Goal: Book appointment/travel/reservation

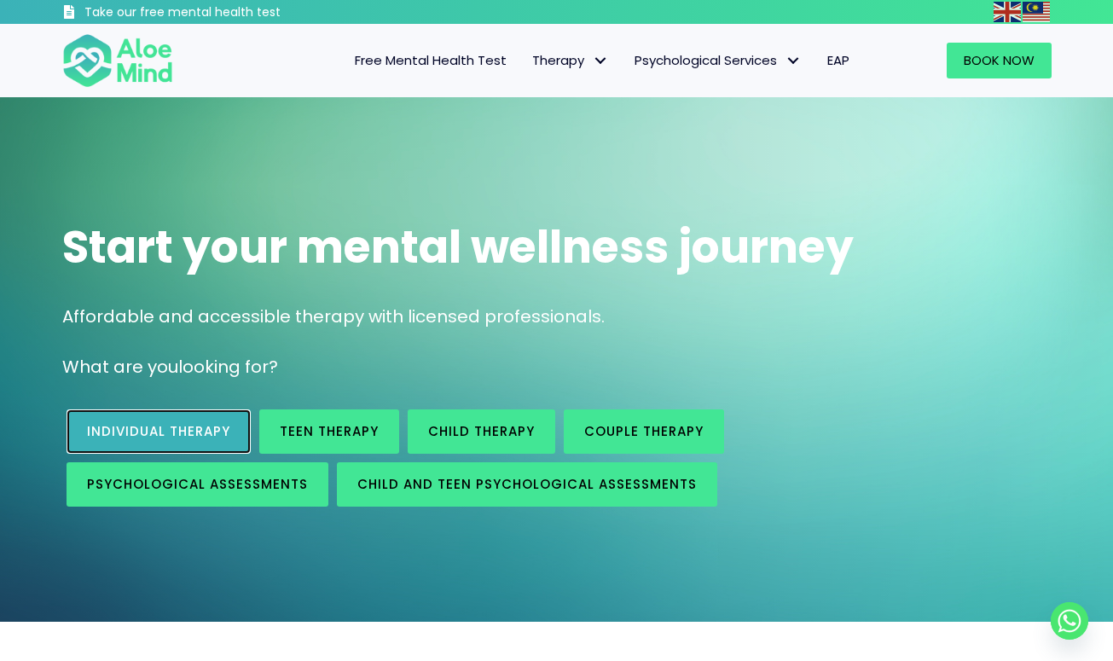
click at [178, 432] on span "Individual therapy" at bounding box center [158, 431] width 143 height 18
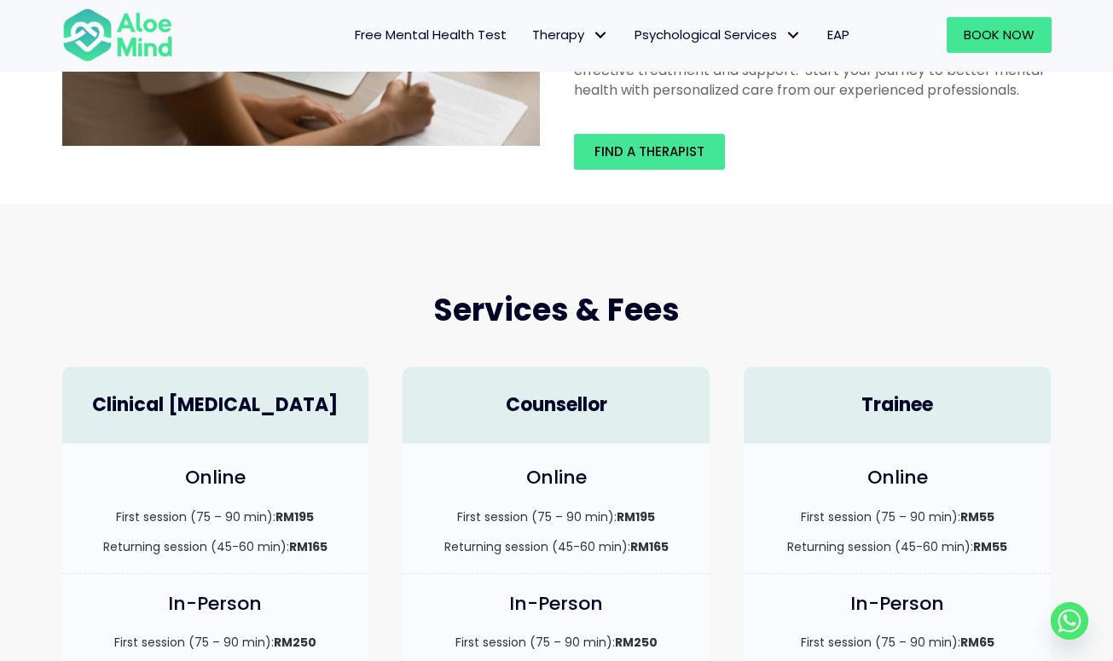
scroll to position [4, 0]
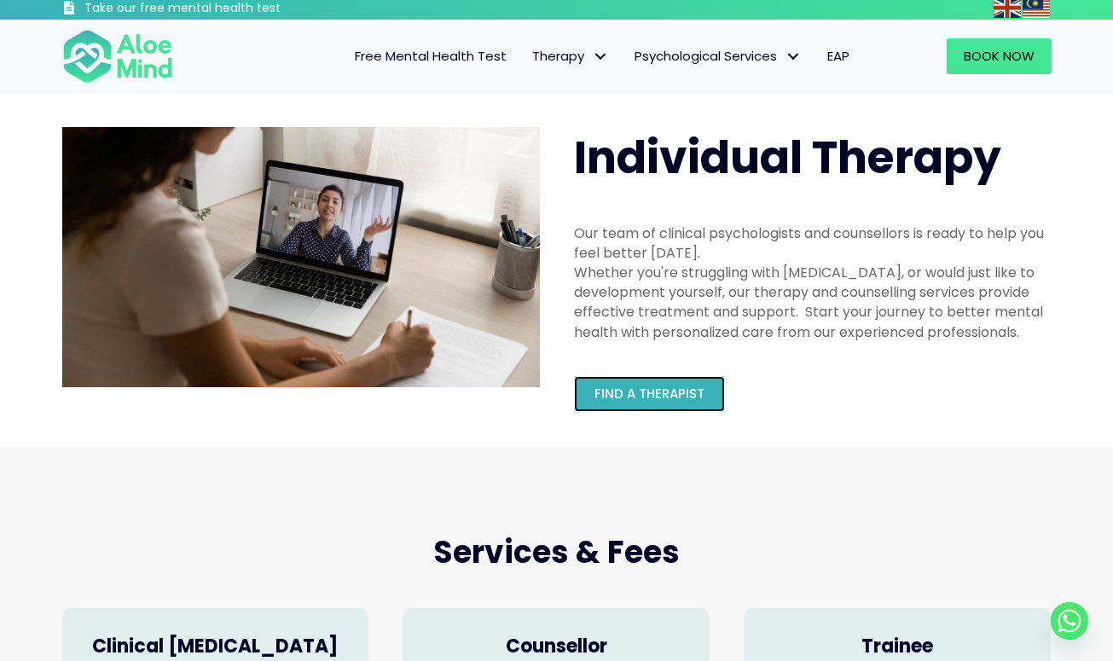
click at [621, 403] on link "Find a therapist" at bounding box center [649, 394] width 151 height 36
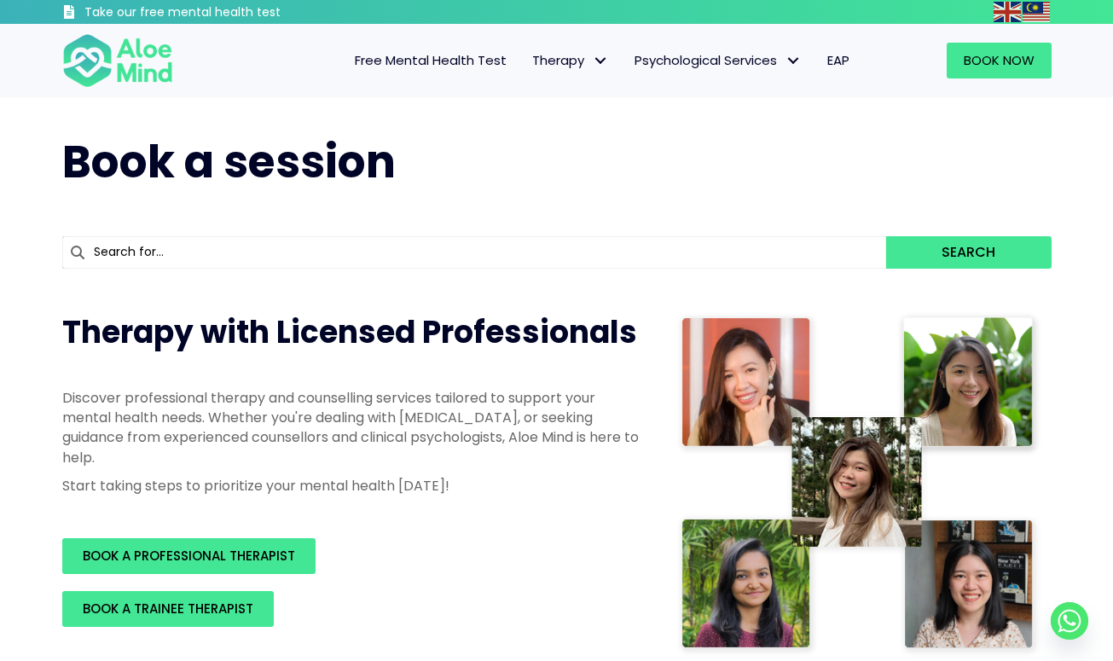
scroll to position [144, 0]
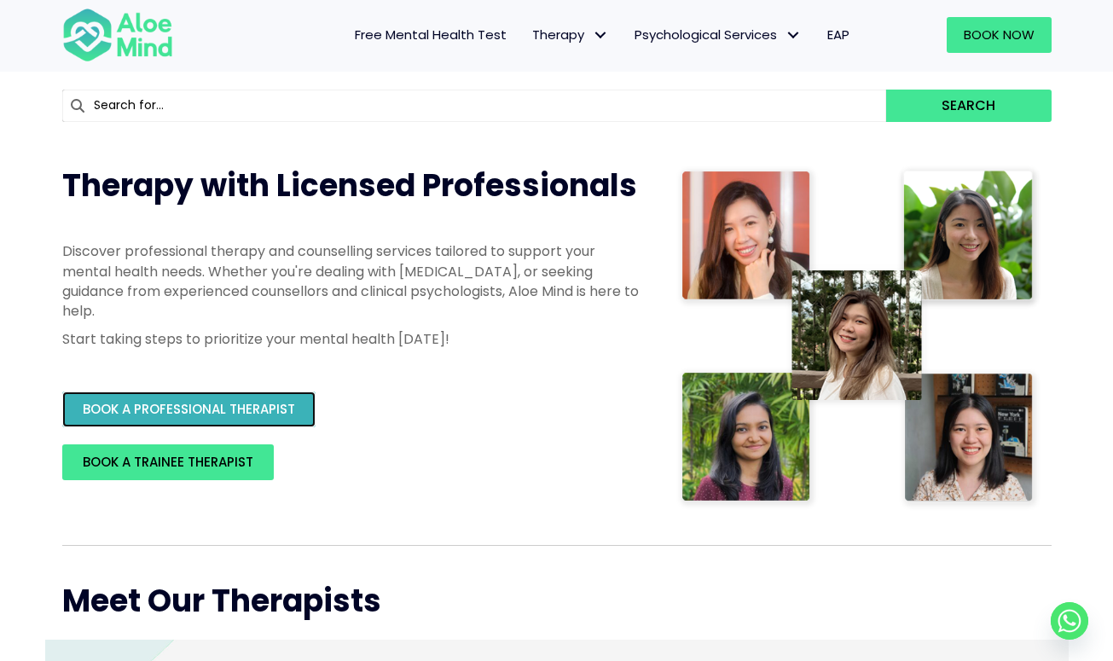
click at [280, 398] on link "BOOK A PROFESSIONAL THERAPIST" at bounding box center [188, 409] width 253 height 36
